Goal: Task Accomplishment & Management: Manage account settings

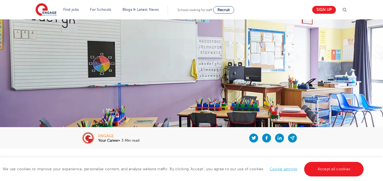
click at [287, 170] on link "Cookie settings" at bounding box center [284, 169] width 28 height 4
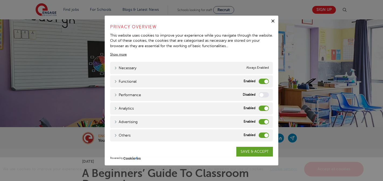
click at [262, 107] on label "Analytics" at bounding box center [264, 107] width 10 height 5
click at [0, 0] on input "Analytics" at bounding box center [0, 0] width 0 height 0
click at [262, 123] on label "Advertising" at bounding box center [264, 121] width 10 height 5
click at [0, 0] on input "Advertising" at bounding box center [0, 0] width 0 height 0
click at [261, 136] on label "Others" at bounding box center [264, 134] width 10 height 5
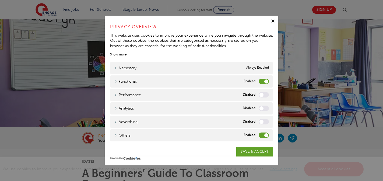
click at [0, 0] on input "Others" at bounding box center [0, 0] width 0 height 0
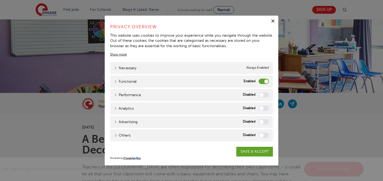
scroll to position [38, 0]
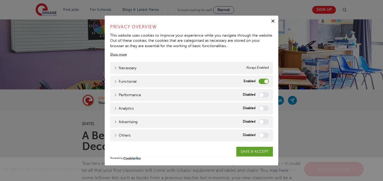
click at [260, 80] on label "Functional" at bounding box center [264, 81] width 10 height 5
click at [0, 0] on input "Functional" at bounding box center [0, 0] width 0 height 0
click at [251, 151] on link "SAVE & ACCEPT" at bounding box center [254, 152] width 37 height 10
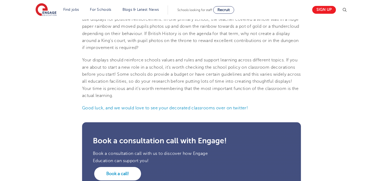
scroll to position [993, 0]
